Goal: Task Accomplishment & Management: Manage account settings

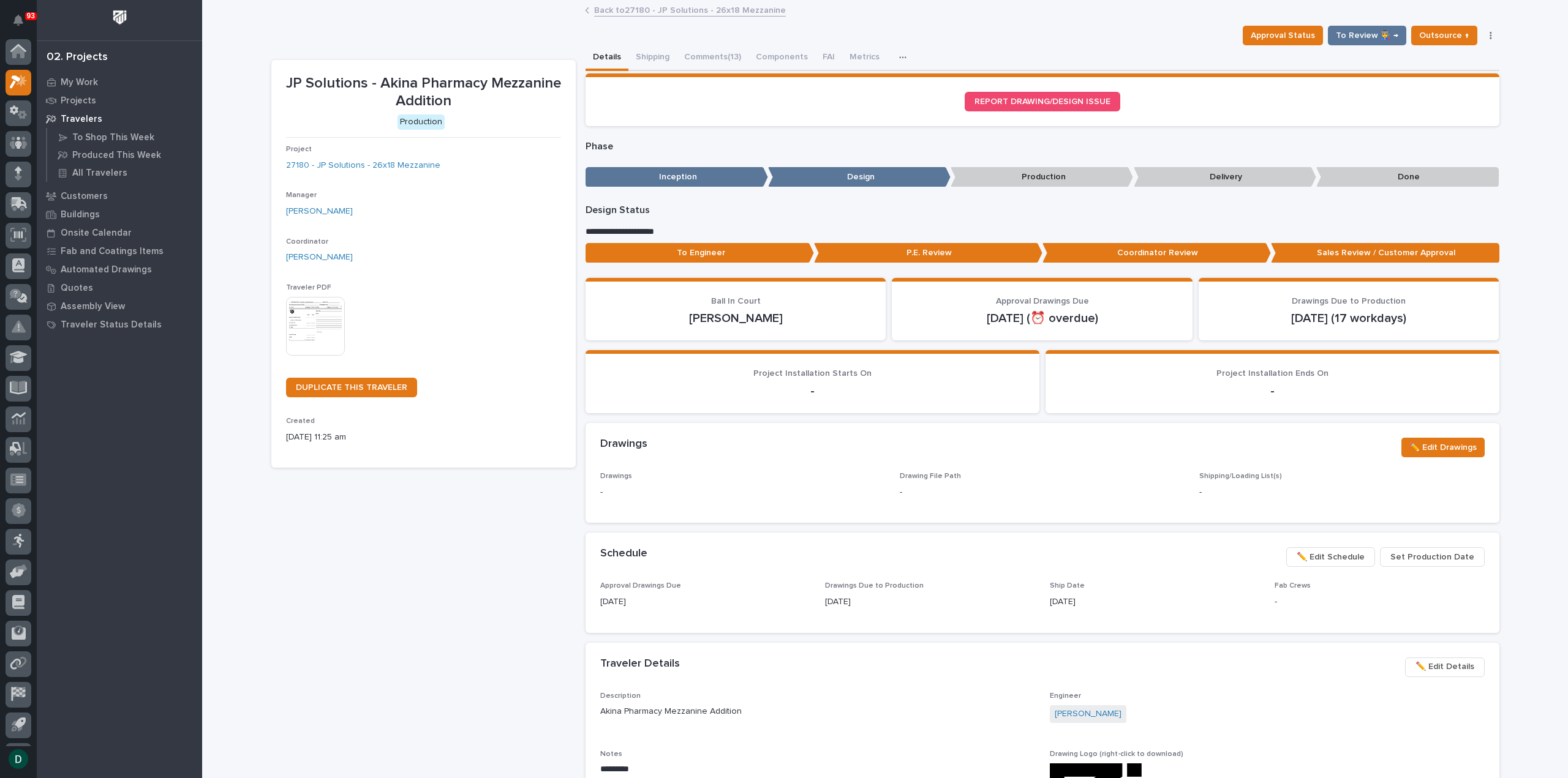
scroll to position [27, 0]
click at [486, 616] on div "JP Solutions - Akina Pharmacy Mezzanine Addition Production Project 27180 - JP …" at bounding box center [423, 655] width 304 height 1189
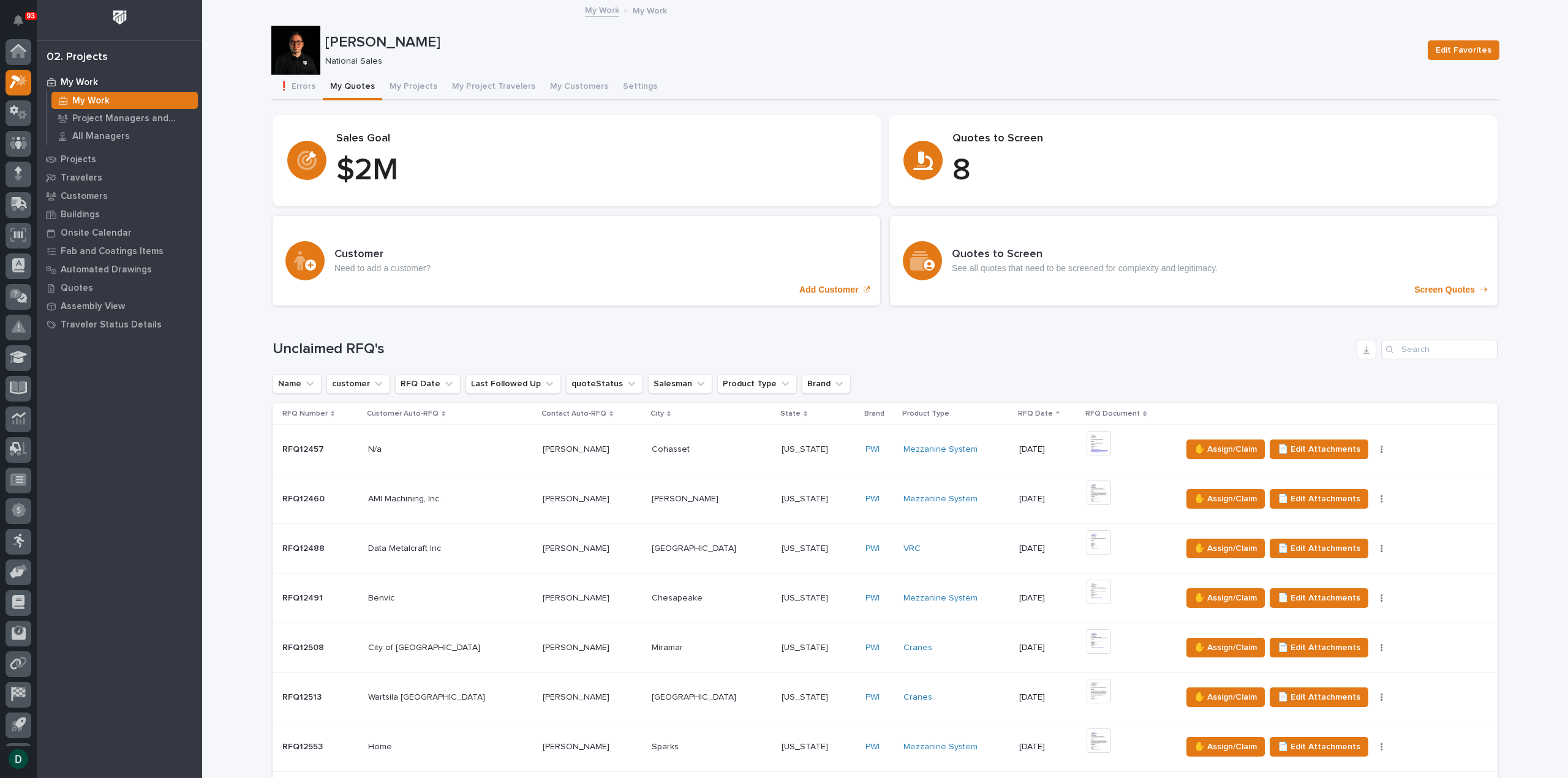
scroll to position [27, 0]
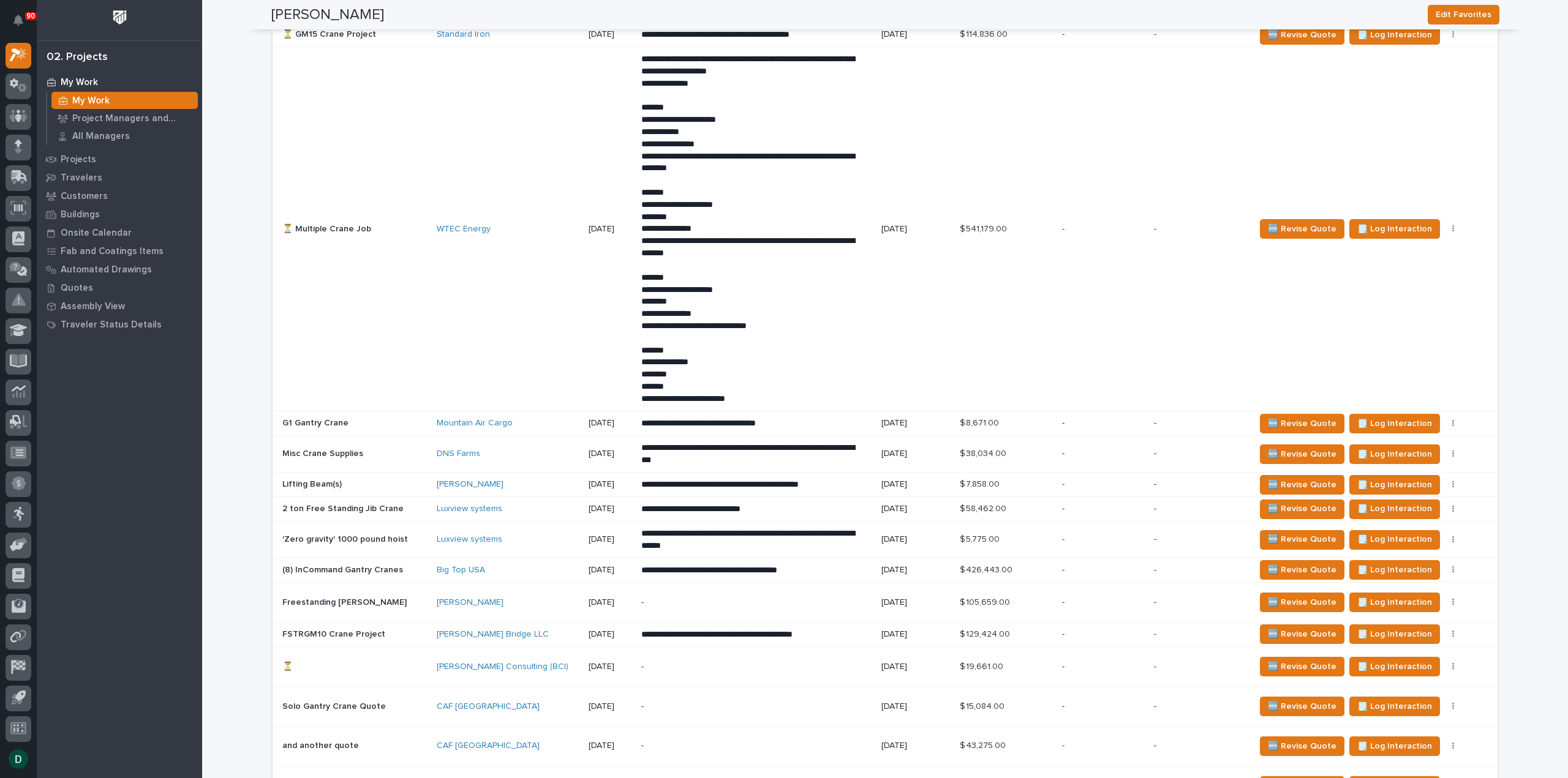
scroll to position [2817, 0]
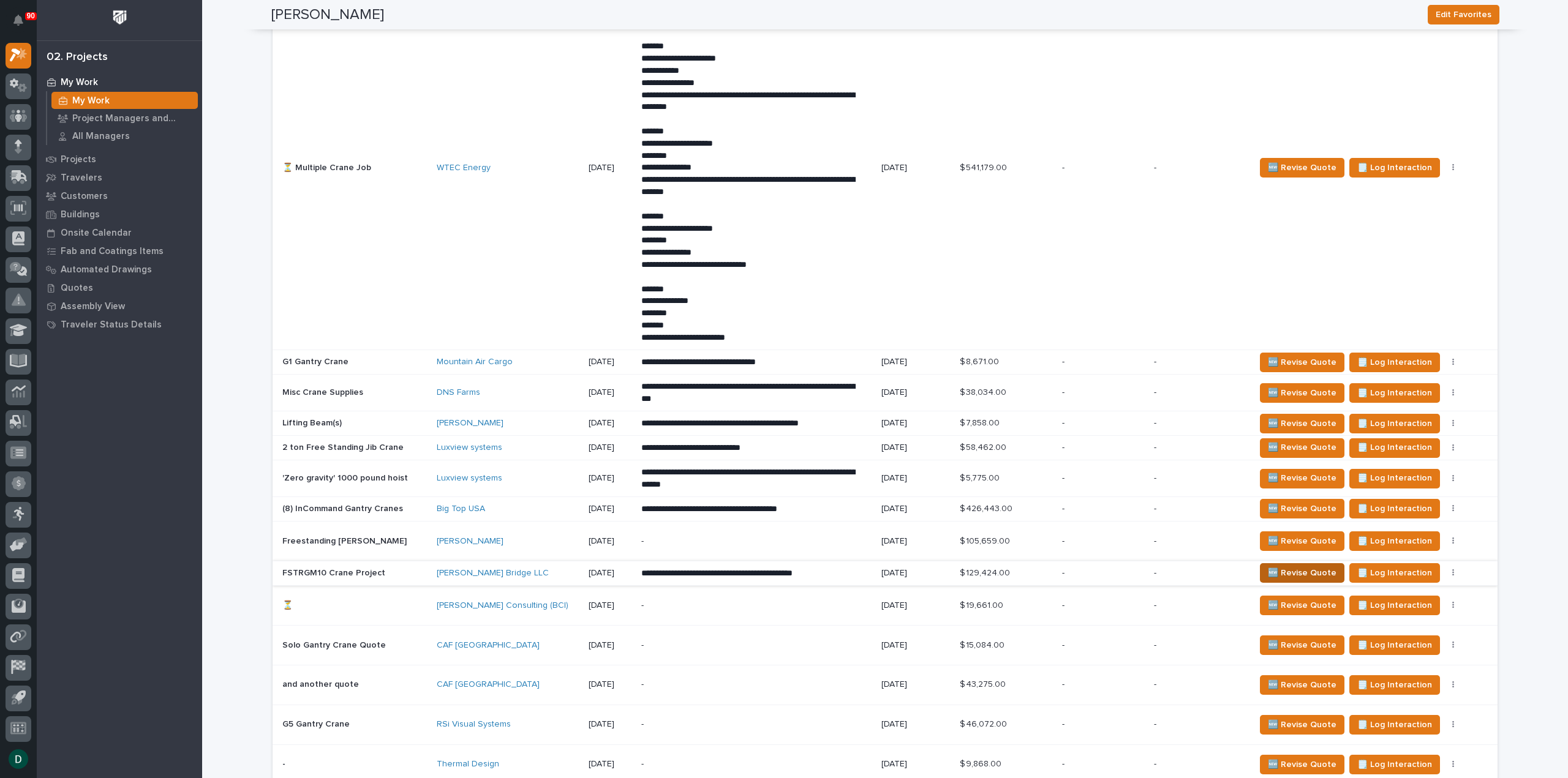
click at [1279, 579] on span "🆕 Revise Quote" at bounding box center [1302, 572] width 69 height 14
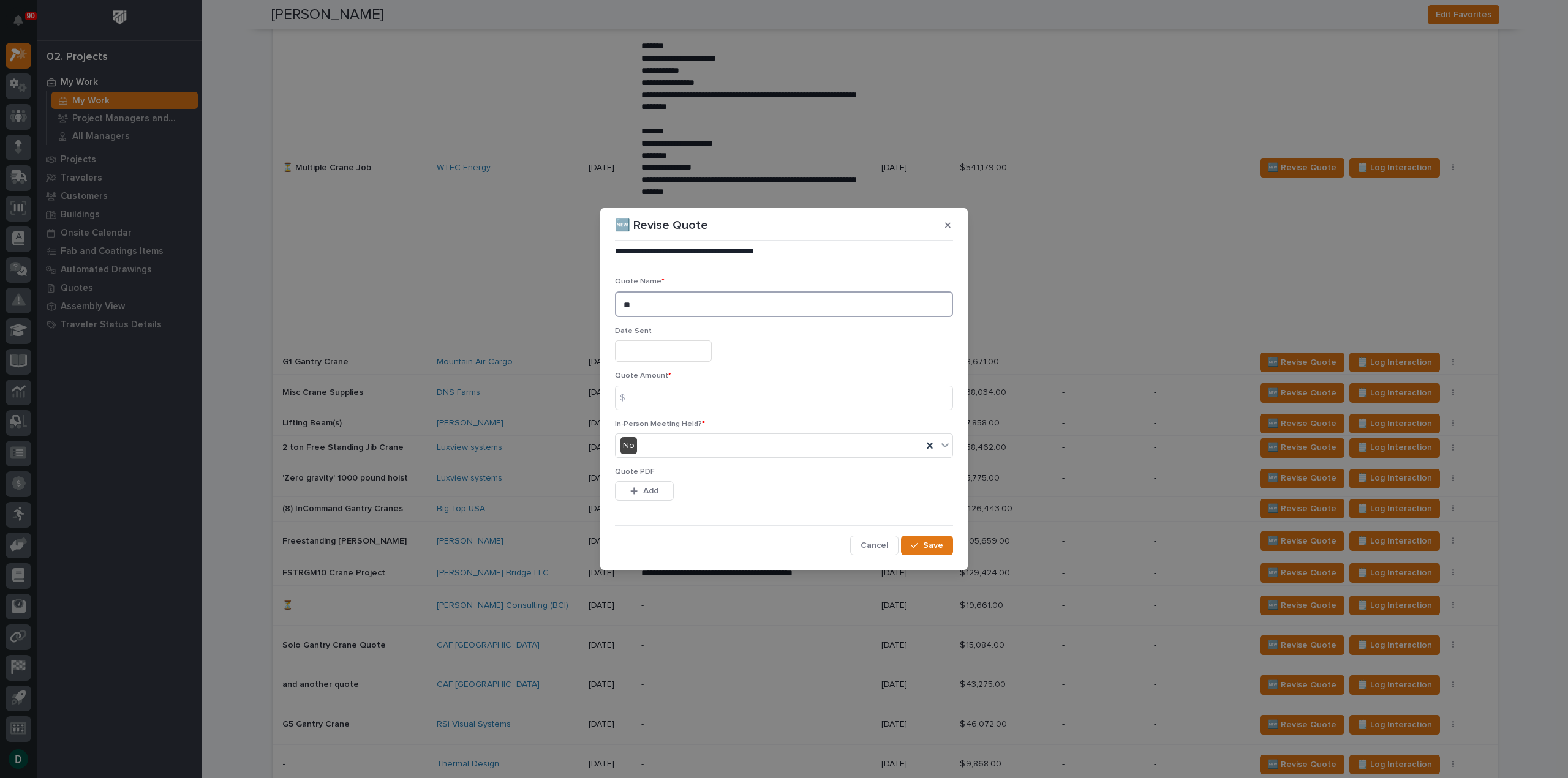
click at [673, 299] on textarea "**" at bounding box center [784, 304] width 338 height 26
type textarea "**"
click at [650, 352] on input "text" at bounding box center [663, 350] width 97 height 21
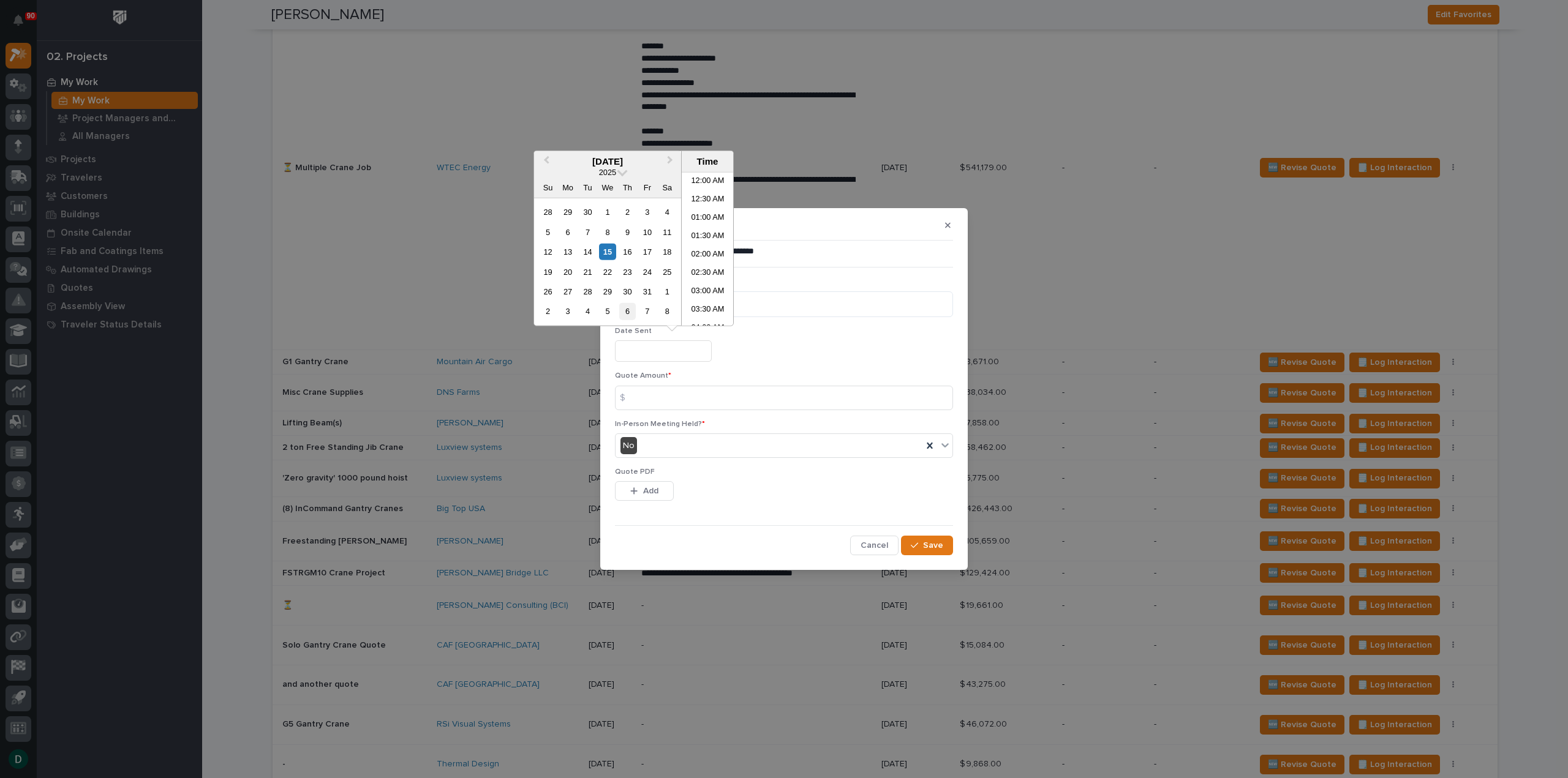
scroll to position [539, 0]
click at [611, 250] on div "15" at bounding box center [606, 252] width 16 height 16
type input "**********"
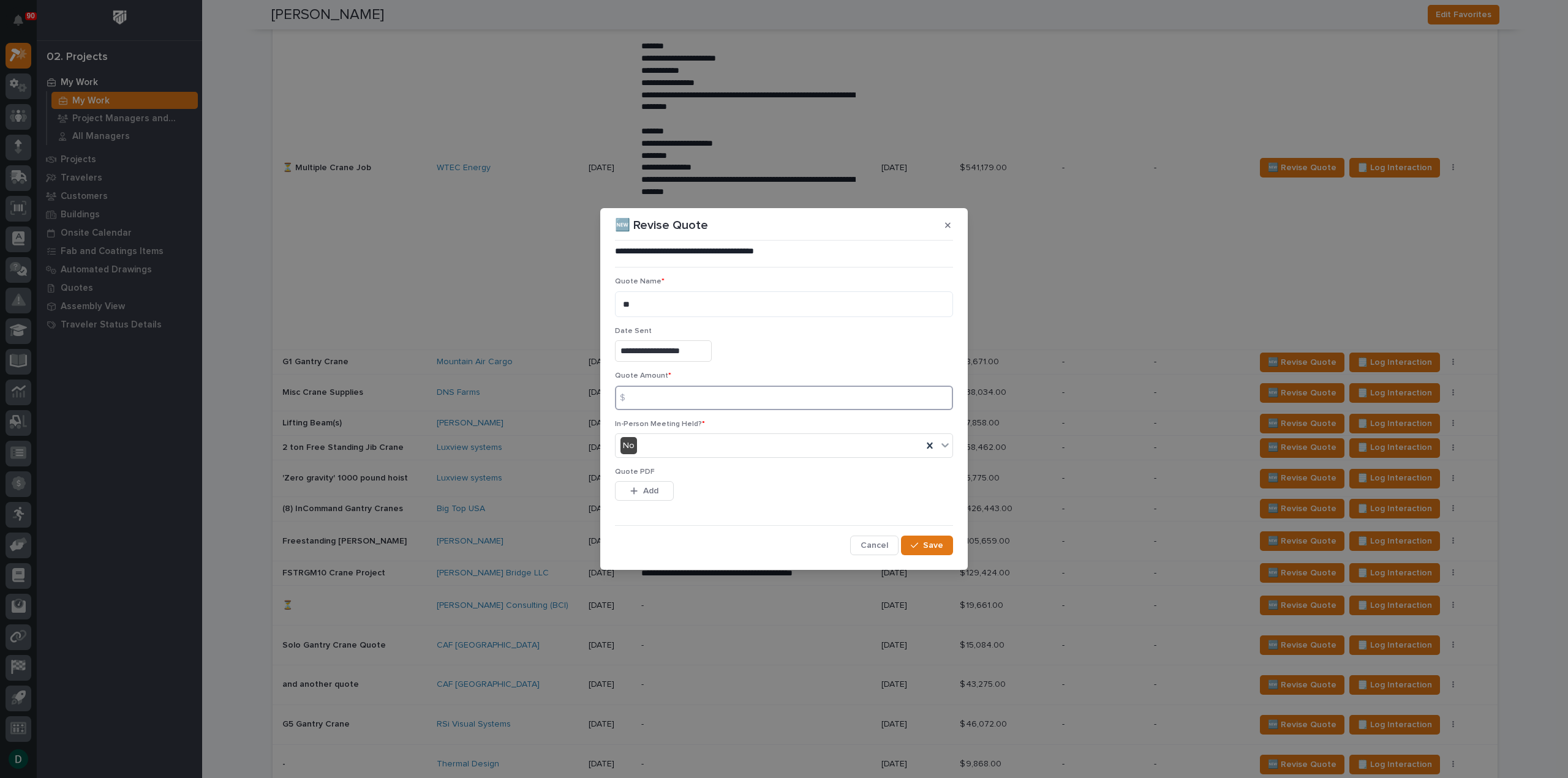
click at [672, 400] on input at bounding box center [784, 398] width 338 height 25
click at [681, 399] on input at bounding box center [784, 398] width 338 height 25
type input "129188"
click at [654, 496] on span "Add" at bounding box center [650, 491] width 15 height 11
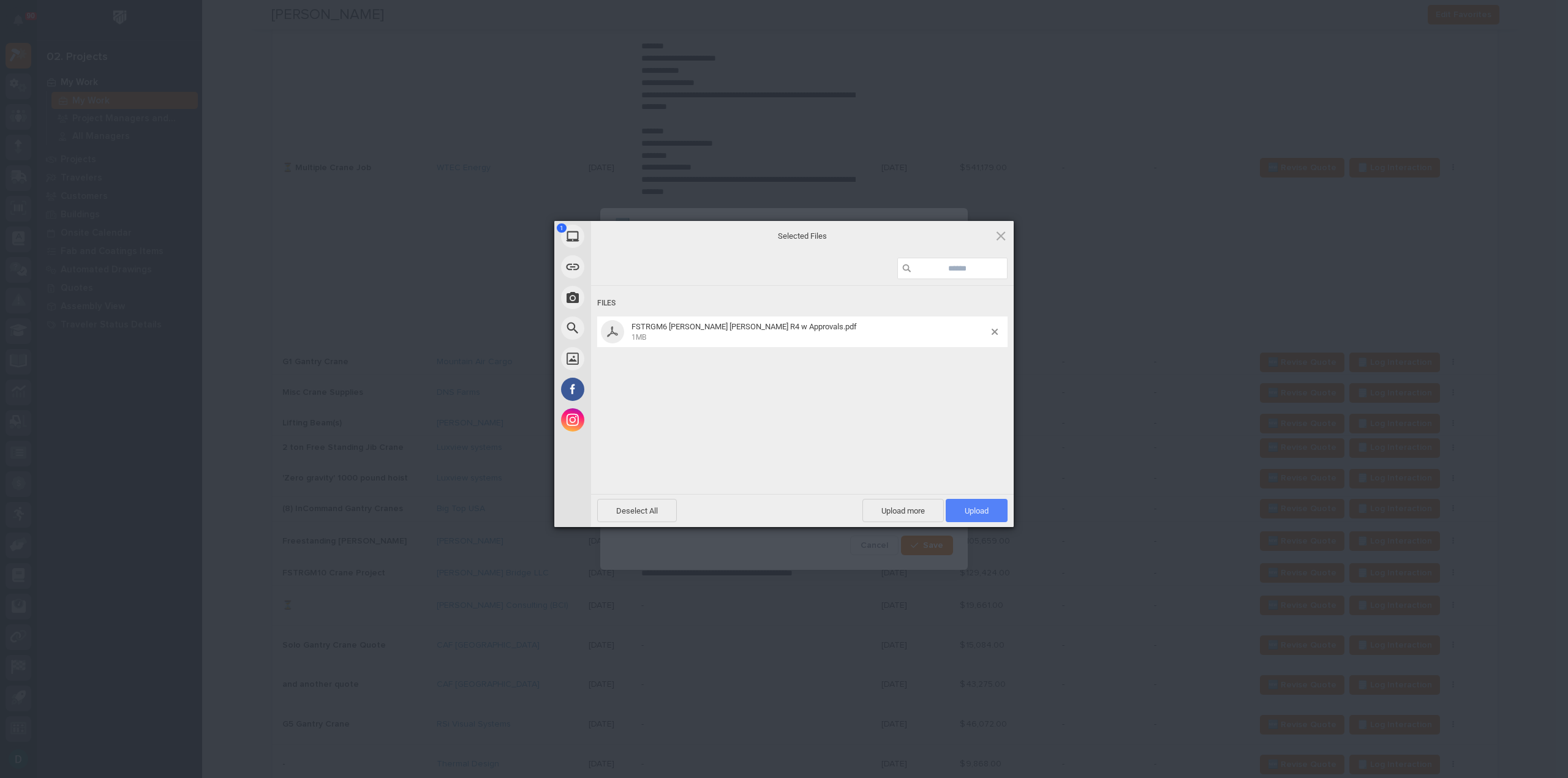
click at [986, 510] on span "Upload 1" at bounding box center [976, 511] width 24 height 9
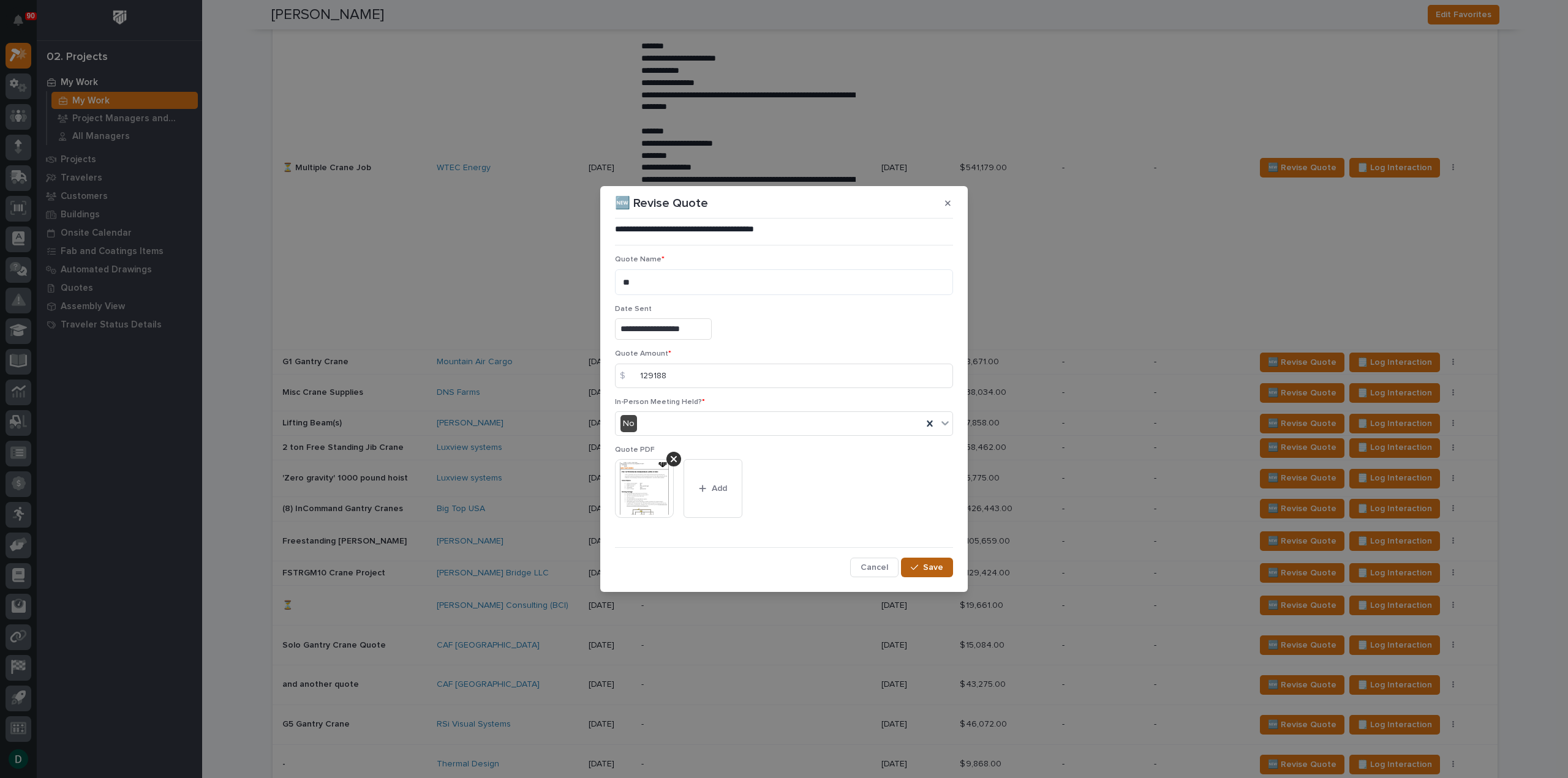
click at [929, 566] on span "Save" at bounding box center [933, 567] width 20 height 11
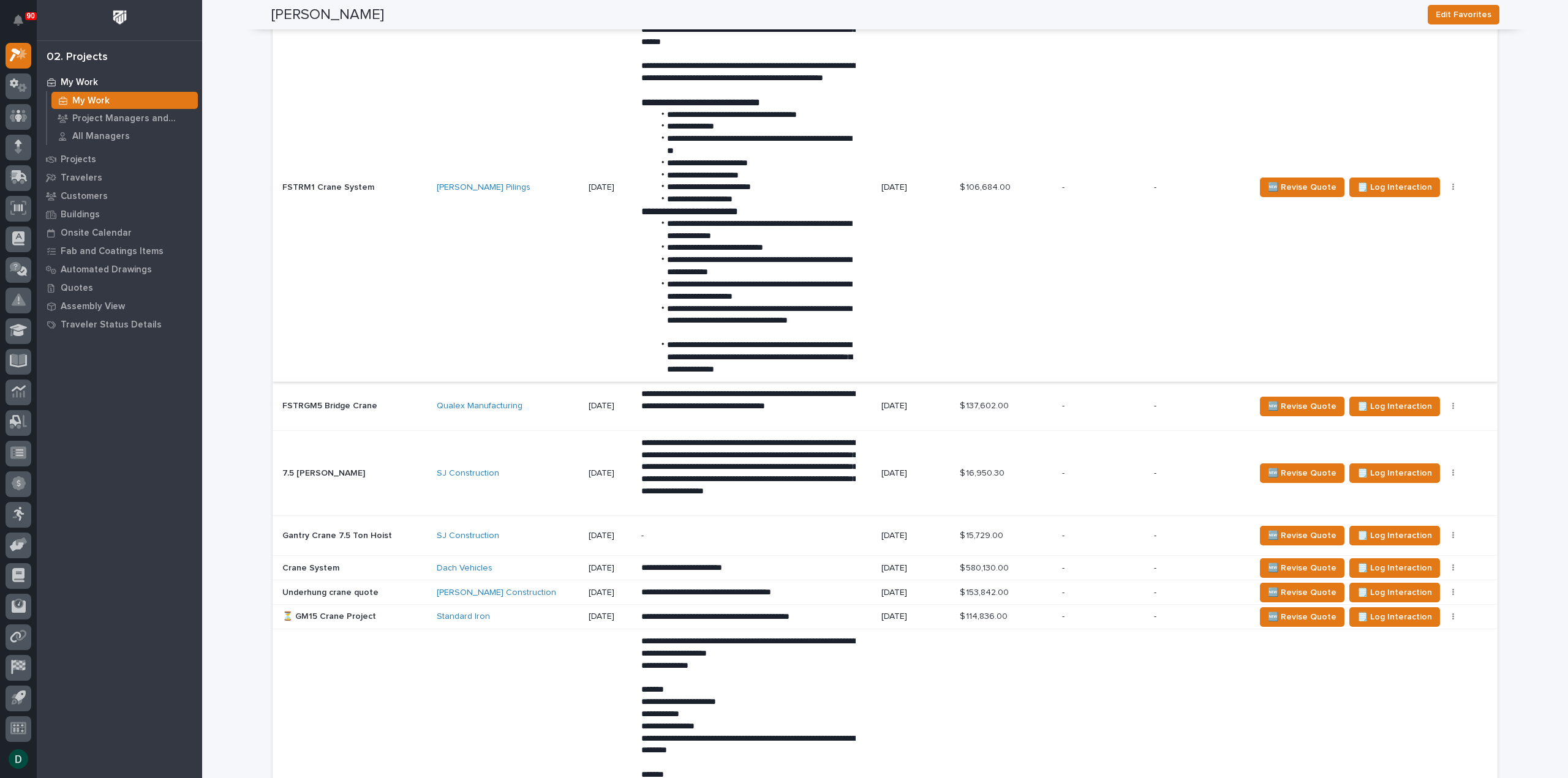
scroll to position [2144, 0]
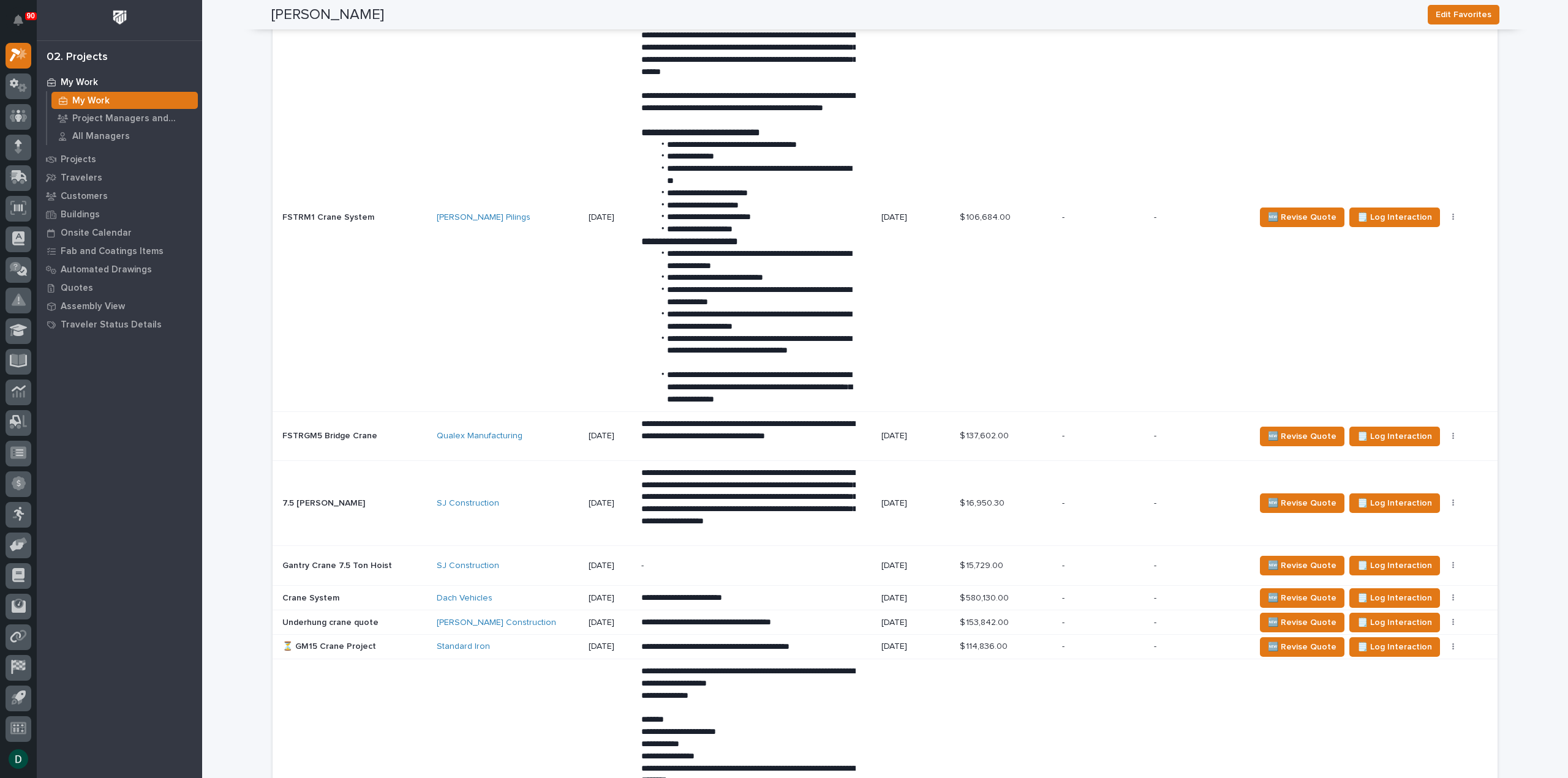
click at [408, 441] on p at bounding box center [355, 436] width 145 height 10
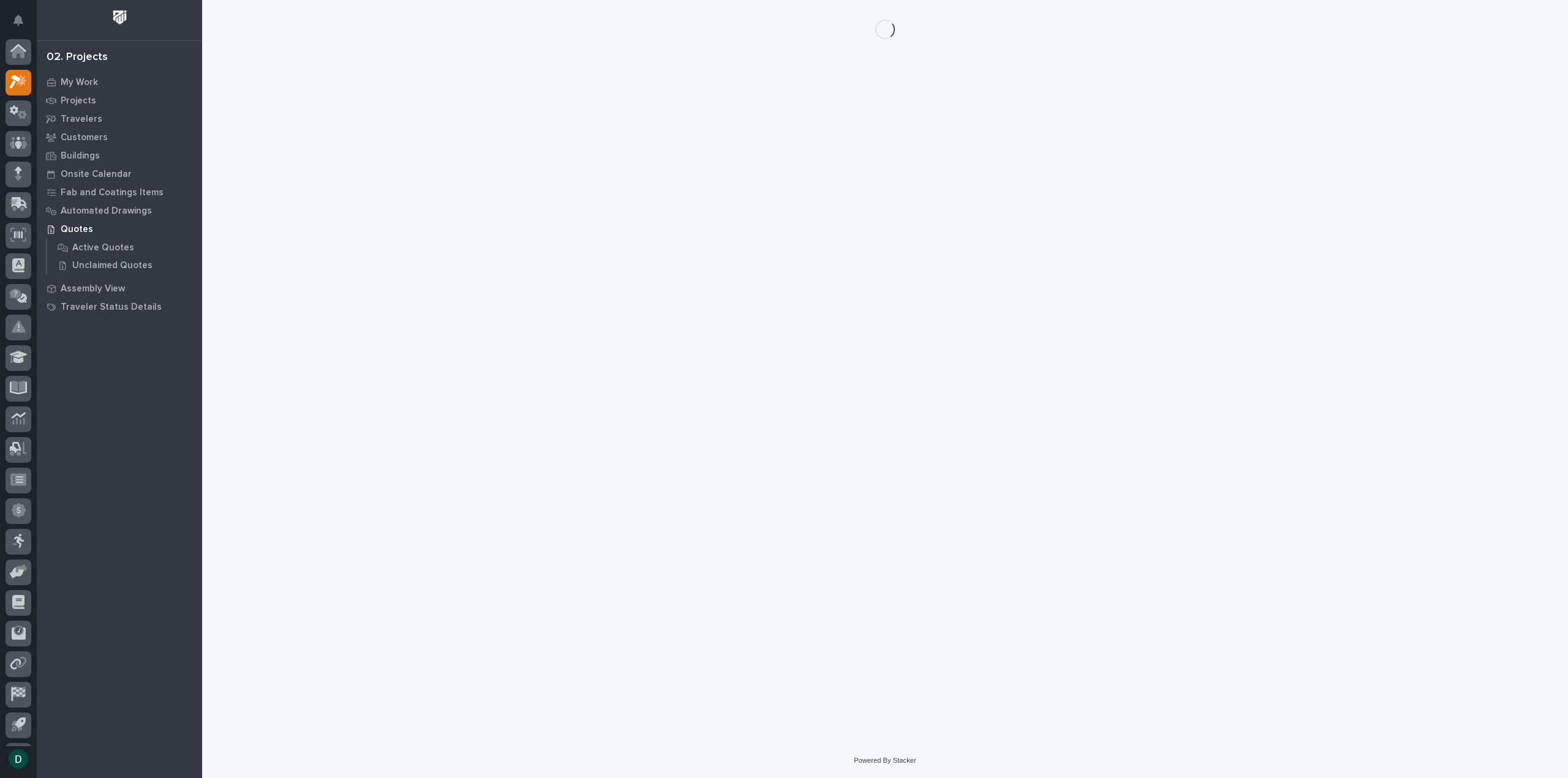
scroll to position [27, 0]
